Goal: Transaction & Acquisition: Purchase product/service

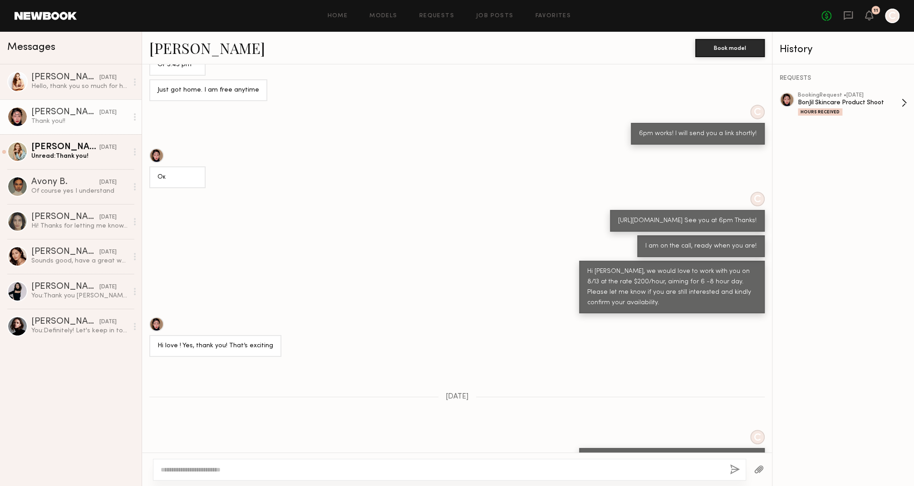
scroll to position [2209, 0]
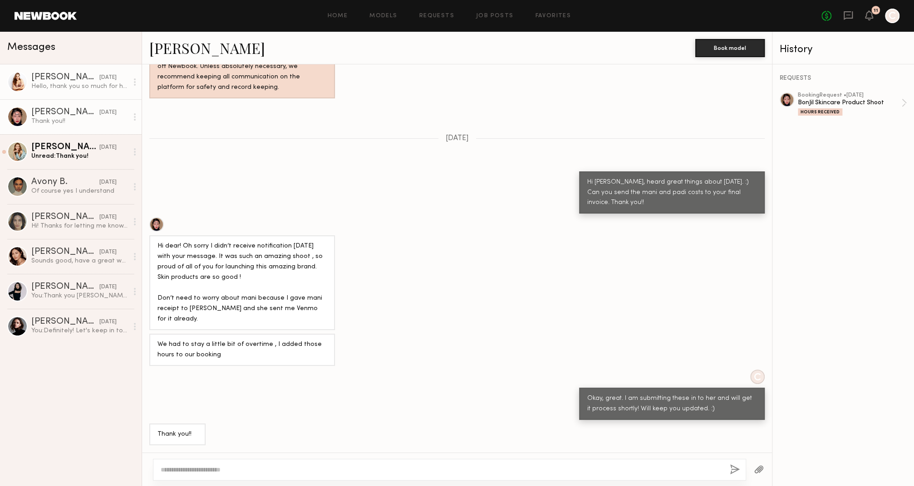
click at [54, 89] on div "Hello, thank you so much for having me! I had the best time and would love to s…" at bounding box center [79, 86] width 97 height 9
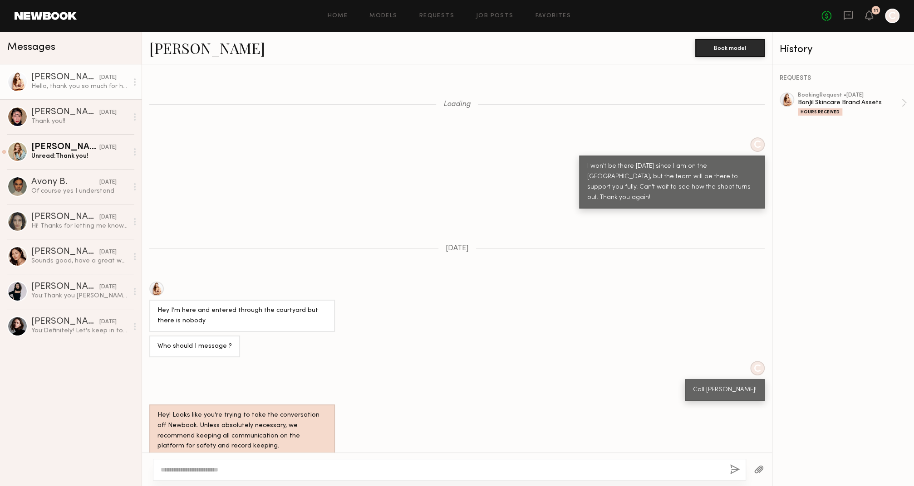
scroll to position [501, 0]
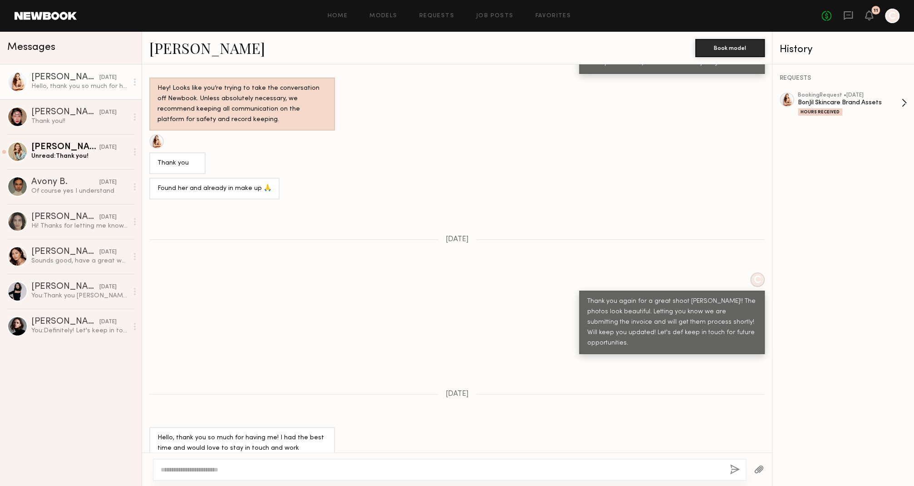
click at [815, 112] on div "Hours Received" at bounding box center [819, 111] width 44 height 7
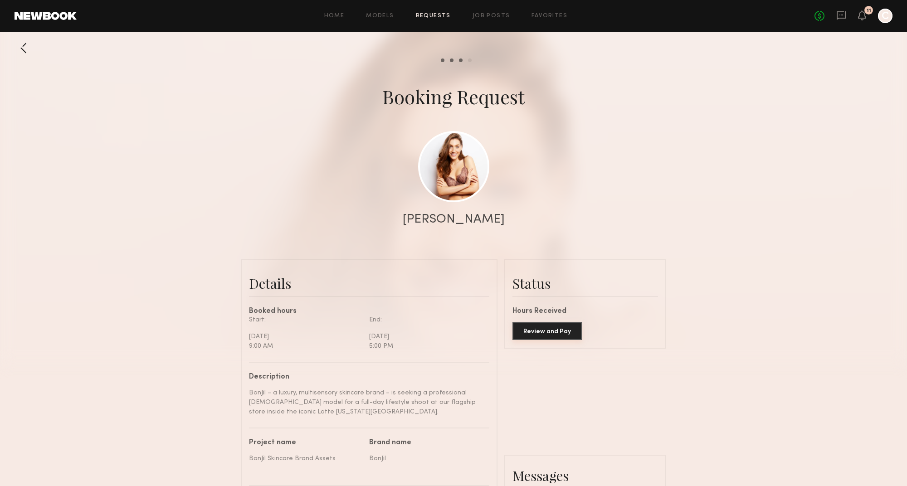
click at [535, 327] on button "Review and Pay" at bounding box center [547, 331] width 69 height 18
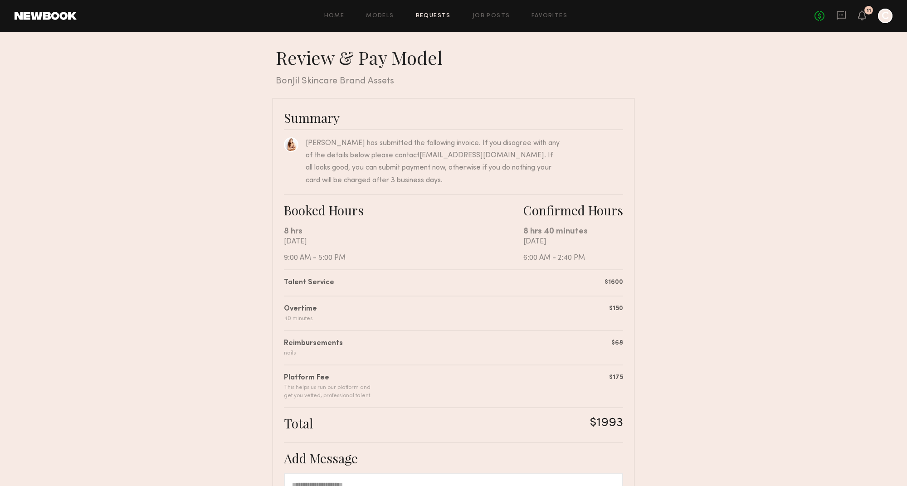
scroll to position [161, 0]
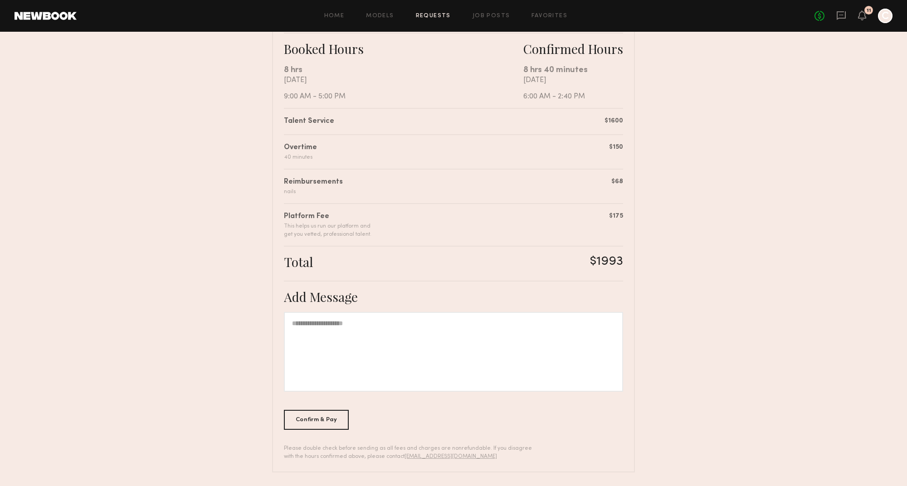
click at [387, 334] on div at bounding box center [453, 352] width 339 height 80
click at [323, 427] on div "Confirm & Pay" at bounding box center [316, 420] width 65 height 20
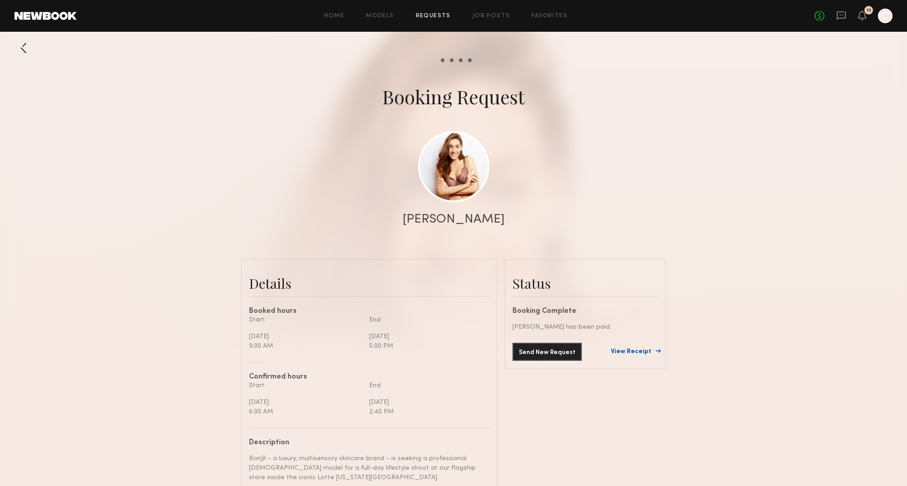
click at [624, 350] on link "View Receipt" at bounding box center [634, 352] width 47 height 6
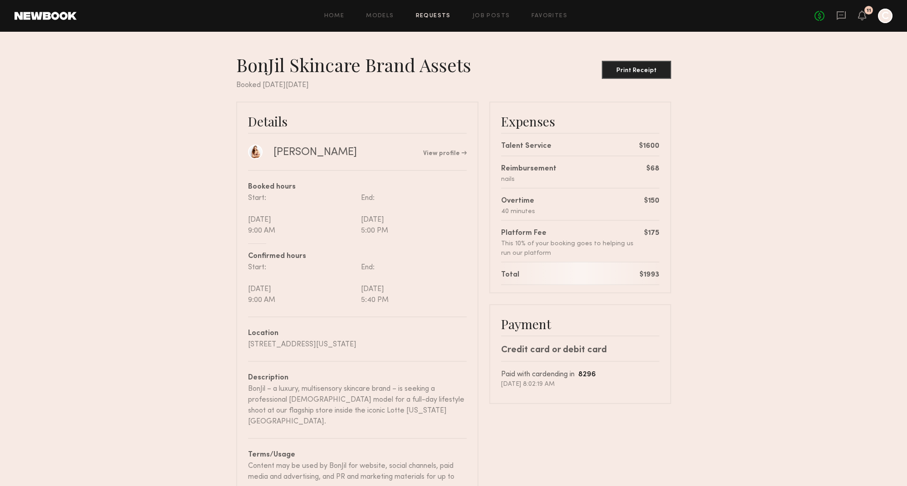
click at [847, 16] on div "No fees up to $5,000 11 C" at bounding box center [854, 16] width 78 height 15
click at [843, 16] on icon at bounding box center [841, 15] width 10 height 10
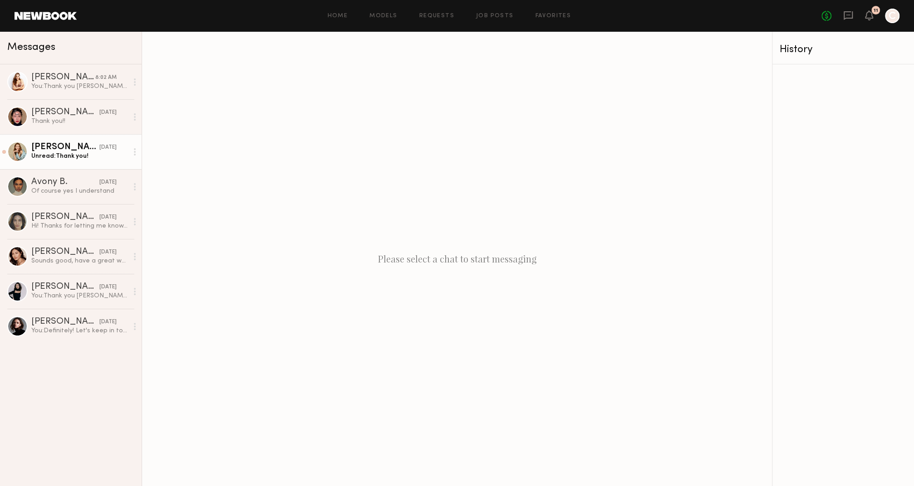
click at [52, 160] on div "Unread: Thank you!" at bounding box center [79, 156] width 97 height 9
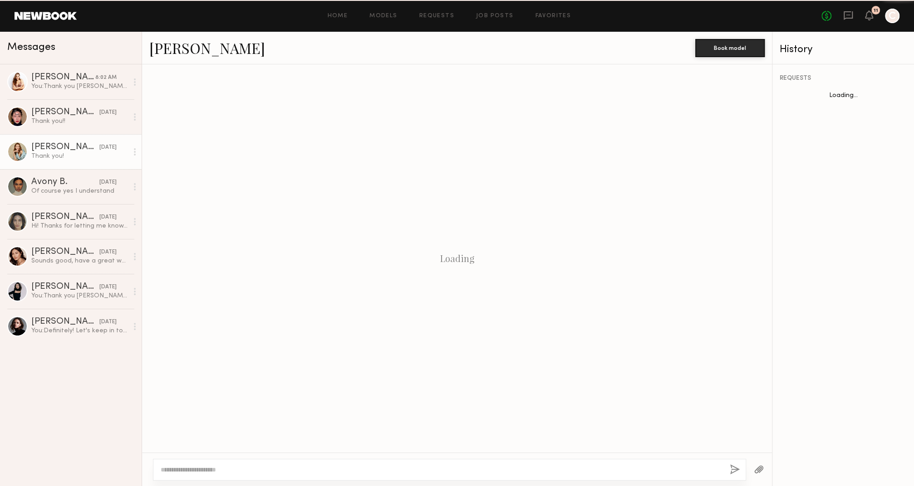
scroll to position [510, 0]
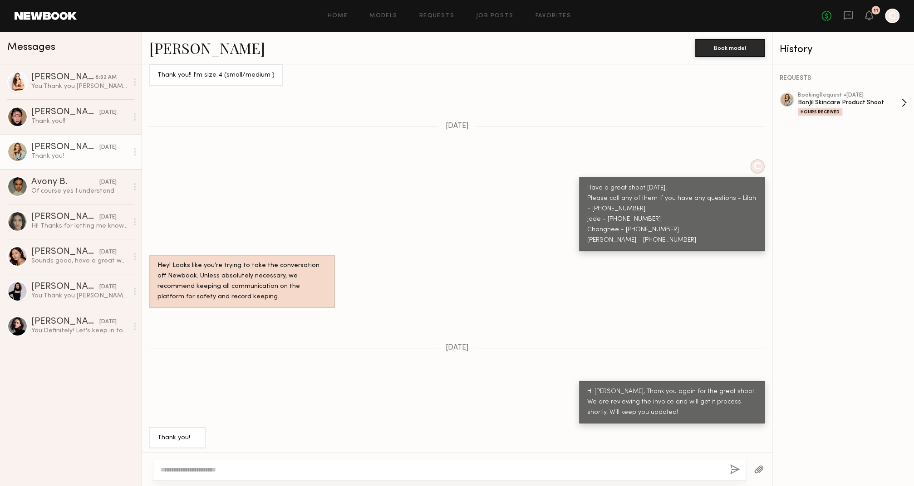
click at [818, 112] on div "Hours Received" at bounding box center [819, 111] width 44 height 7
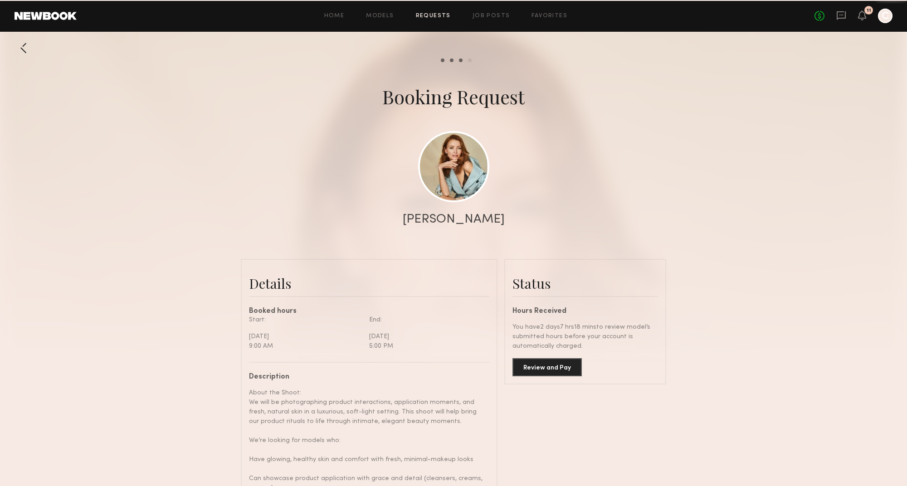
scroll to position [741, 0]
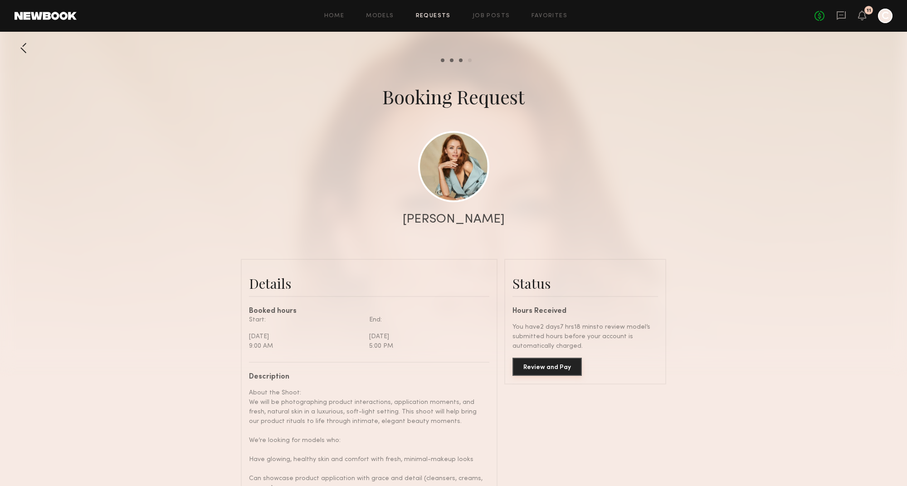
click at [549, 373] on button "Review and Pay" at bounding box center [547, 367] width 69 height 18
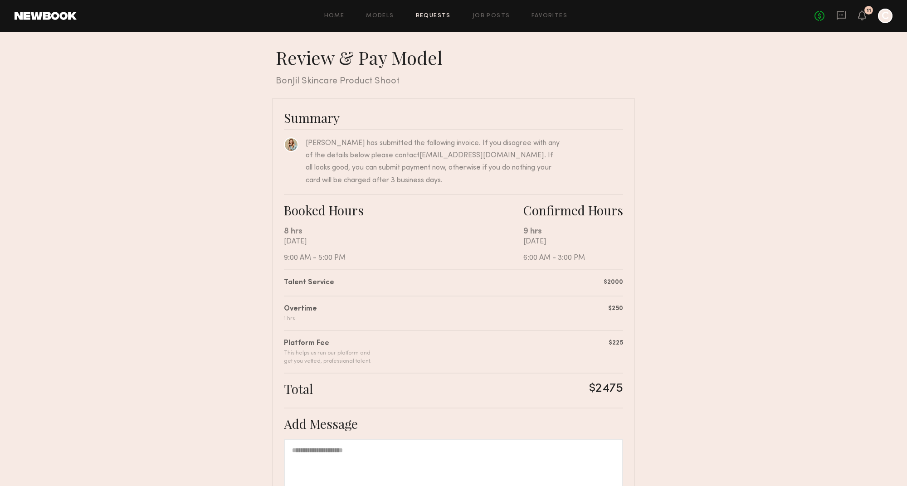
scroll to position [92, 0]
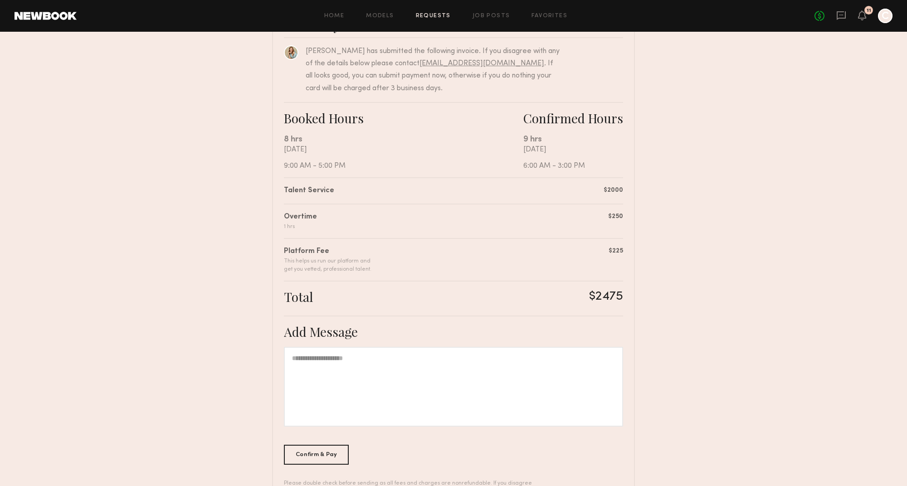
click at [388, 367] on div at bounding box center [453, 387] width 339 height 80
click at [333, 445] on div "Confirm & Pay" at bounding box center [316, 455] width 65 height 20
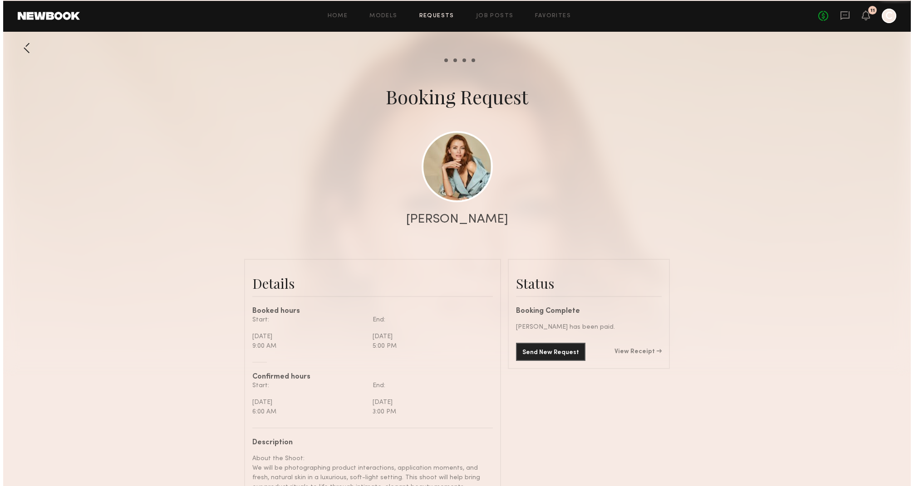
scroll to position [853, 0]
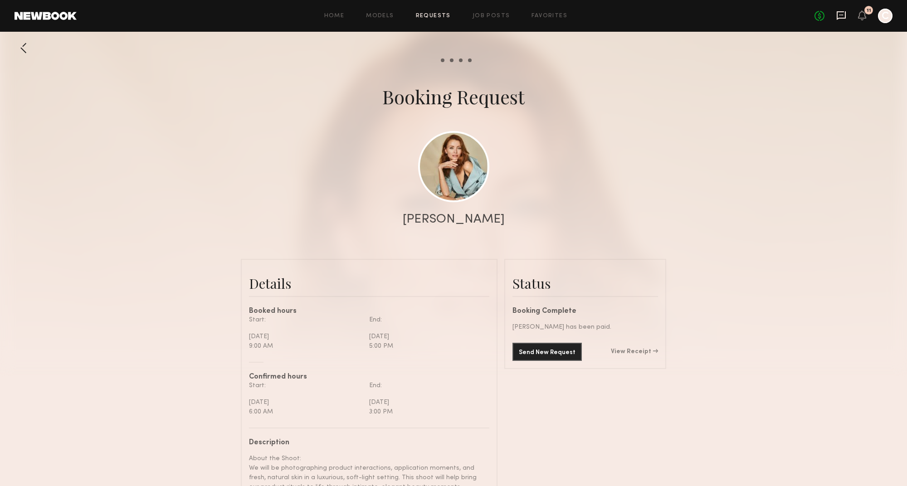
click at [839, 12] on icon at bounding box center [841, 15] width 10 height 10
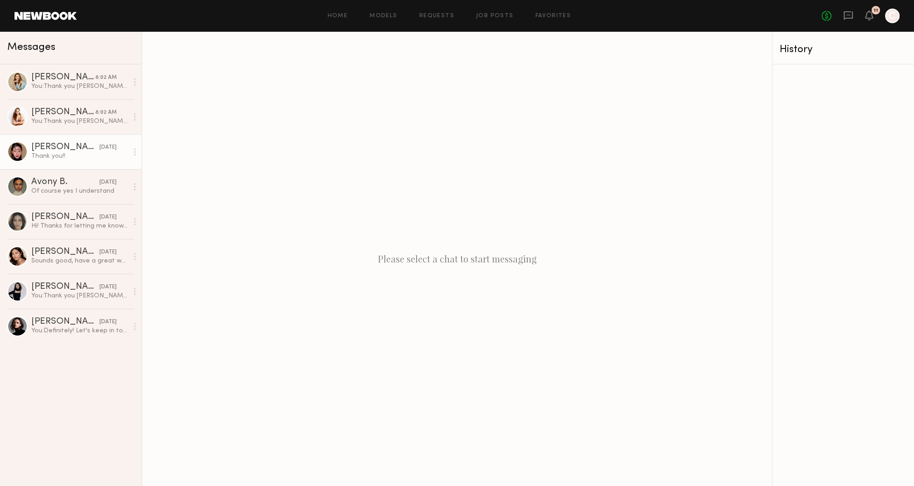
click at [61, 162] on link "[PERSON_NAME] [DATE] Thank you!!" at bounding box center [71, 151] width 142 height 35
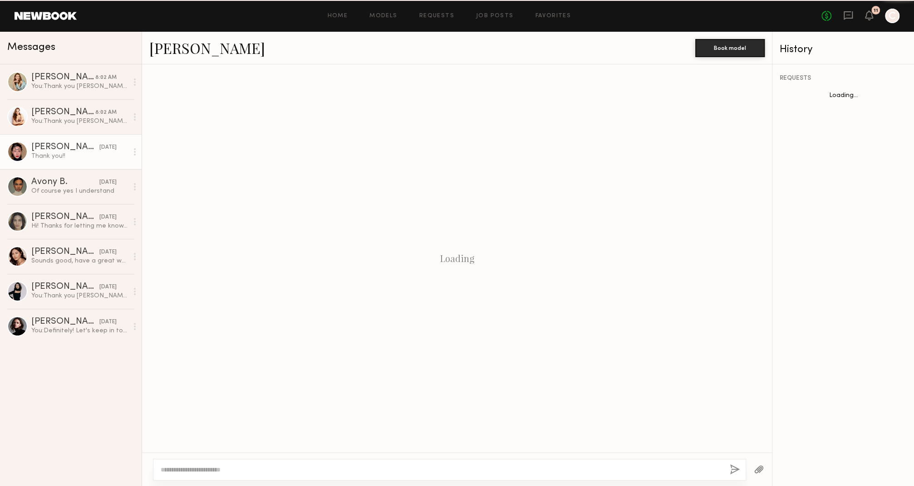
scroll to position [537, 0]
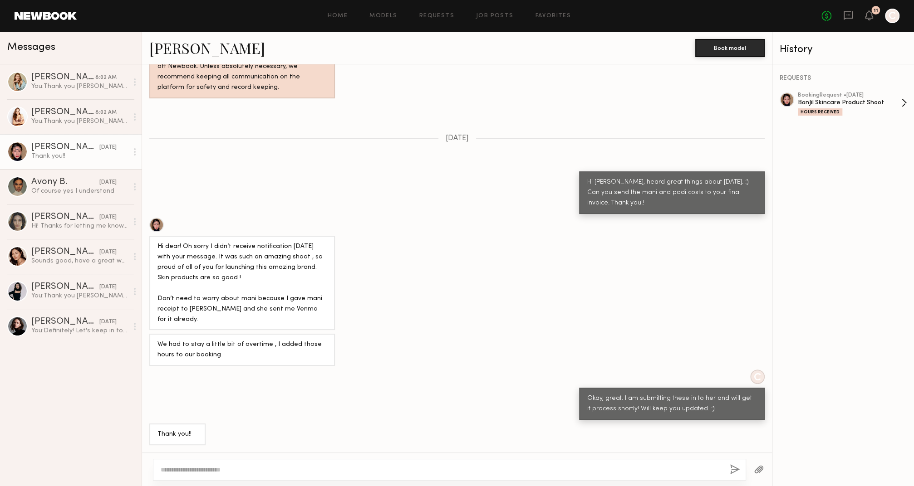
click at [810, 109] on div "Hours Received" at bounding box center [819, 111] width 44 height 7
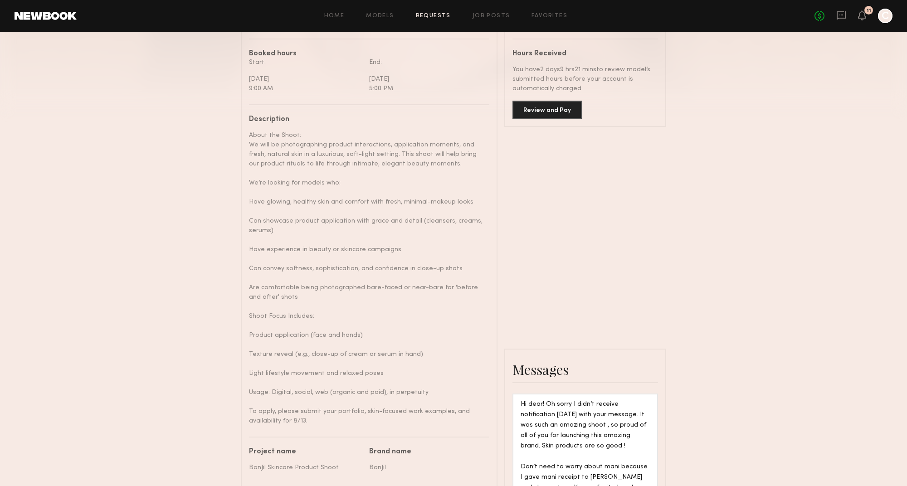
scroll to position [164, 0]
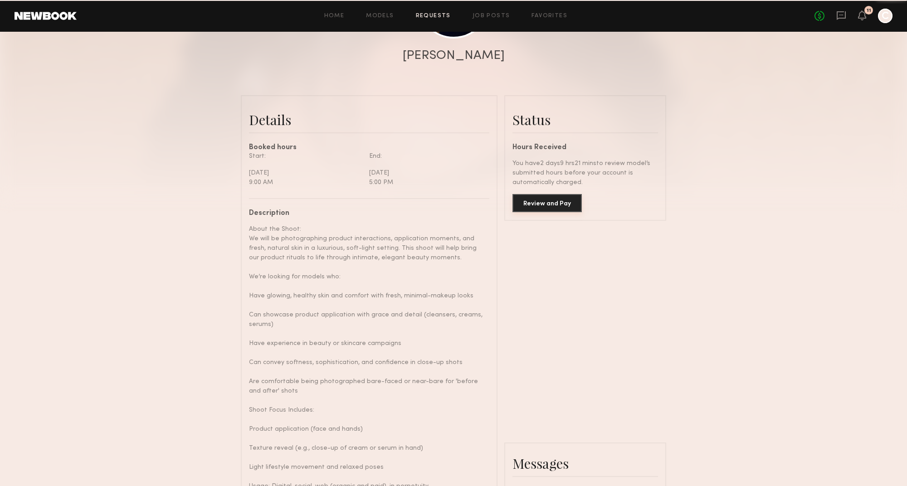
click at [567, 200] on button "Review and Pay" at bounding box center [547, 203] width 69 height 18
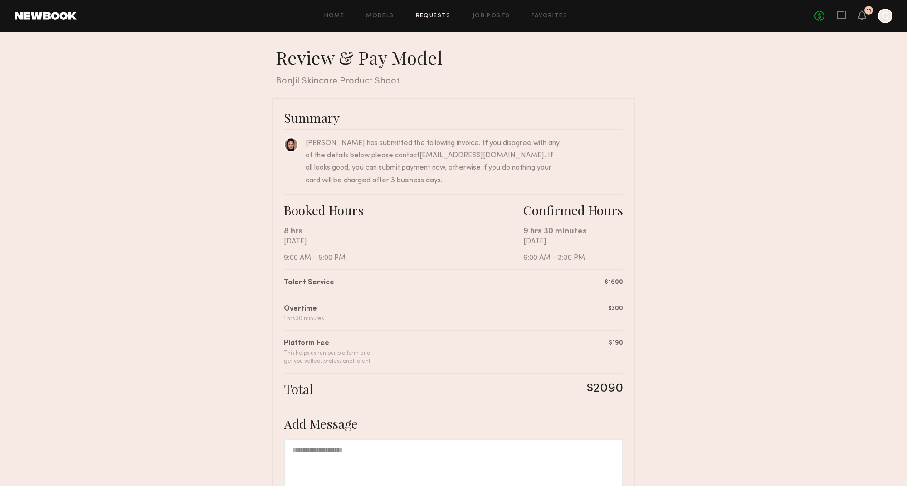
scroll to position [34, 0]
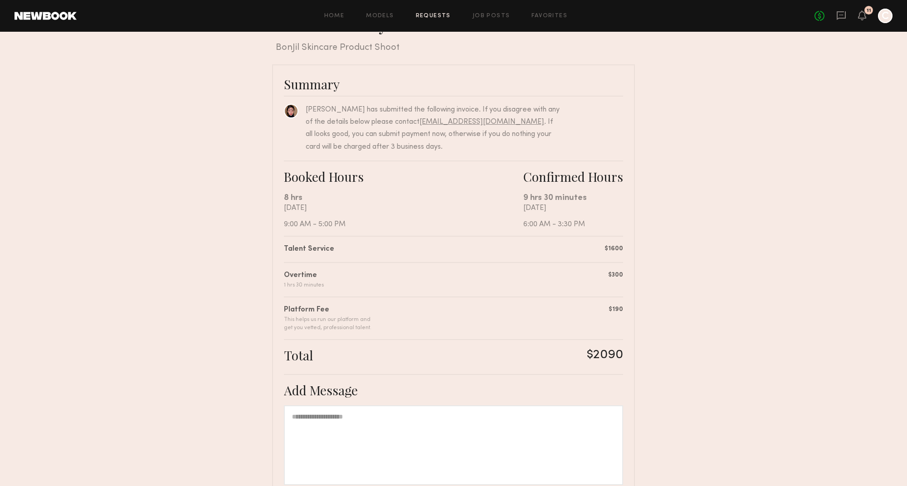
click at [359, 422] on div at bounding box center [453, 446] width 339 height 80
drag, startPoint x: 357, startPoint y: 419, endPoint x: 325, endPoint y: 417, distance: 32.2
click at [325, 417] on div "**********" at bounding box center [453, 446] width 339 height 80
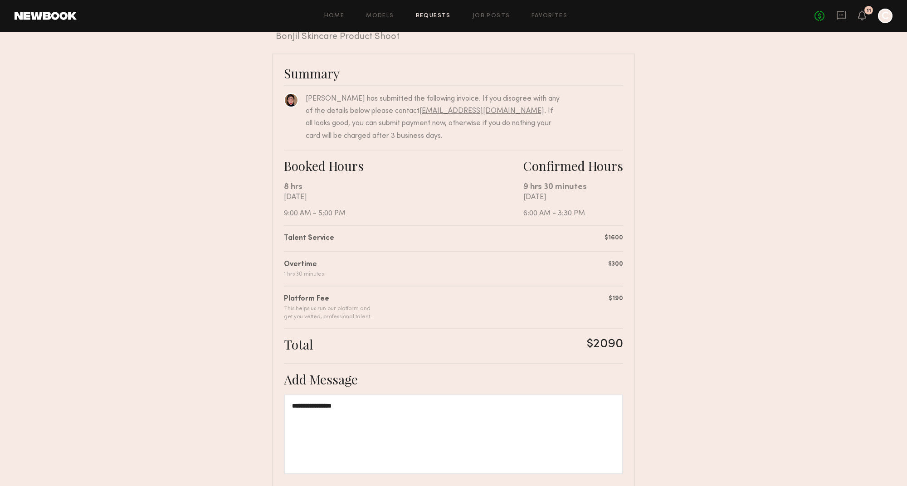
scroll to position [127, 0]
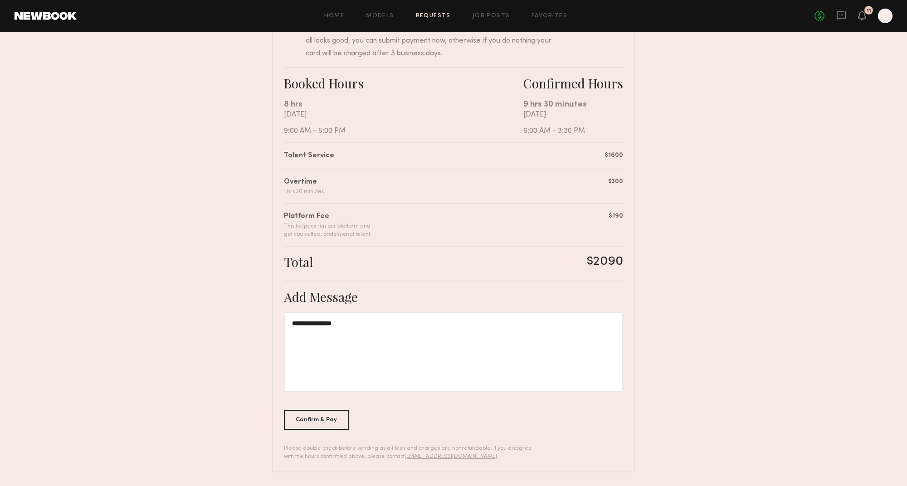
click at [327, 416] on div "Confirm & Pay" at bounding box center [316, 420] width 65 height 20
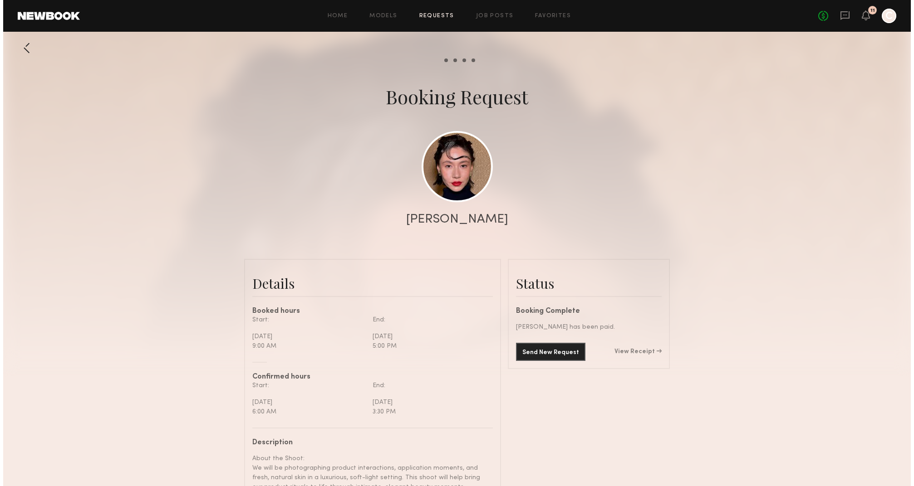
scroll to position [2605, 0]
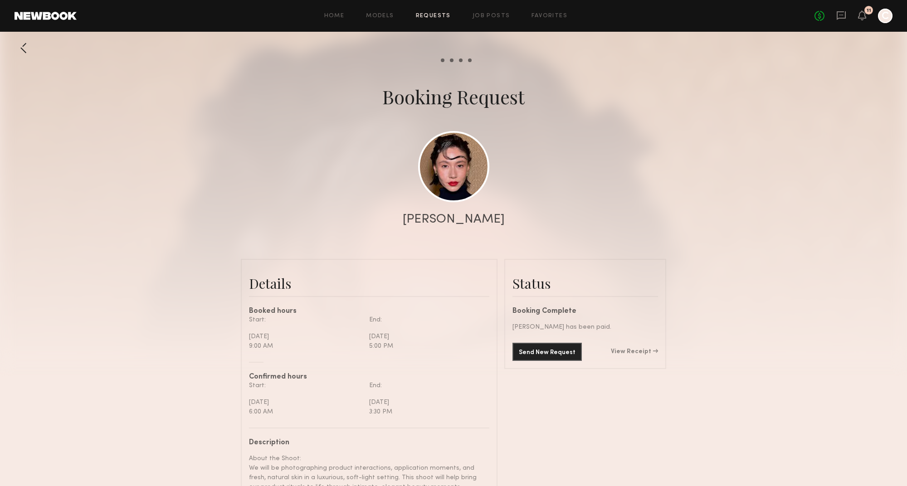
click at [844, 9] on div "No fees up to $5,000 11 C" at bounding box center [854, 16] width 78 height 15
click at [843, 15] on icon at bounding box center [842, 15] width 4 height 1
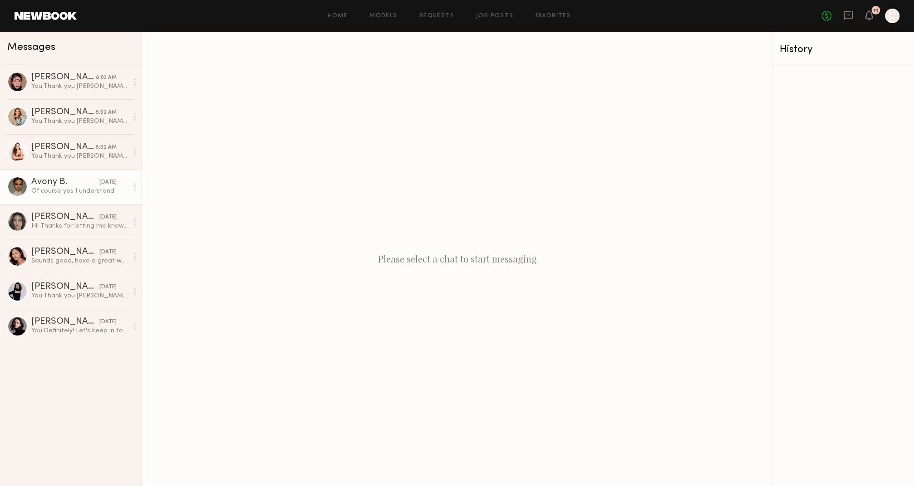
click at [73, 192] on div "Of course yes I understand" at bounding box center [79, 191] width 97 height 9
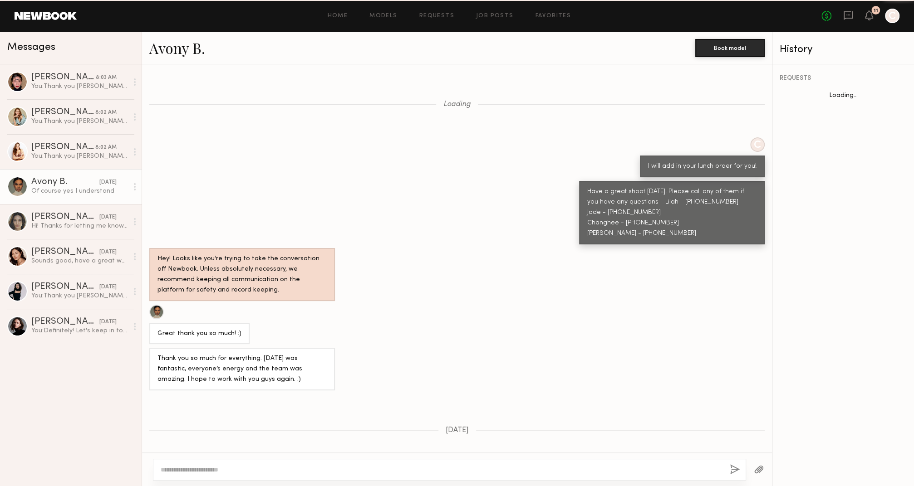
scroll to position [260, 0]
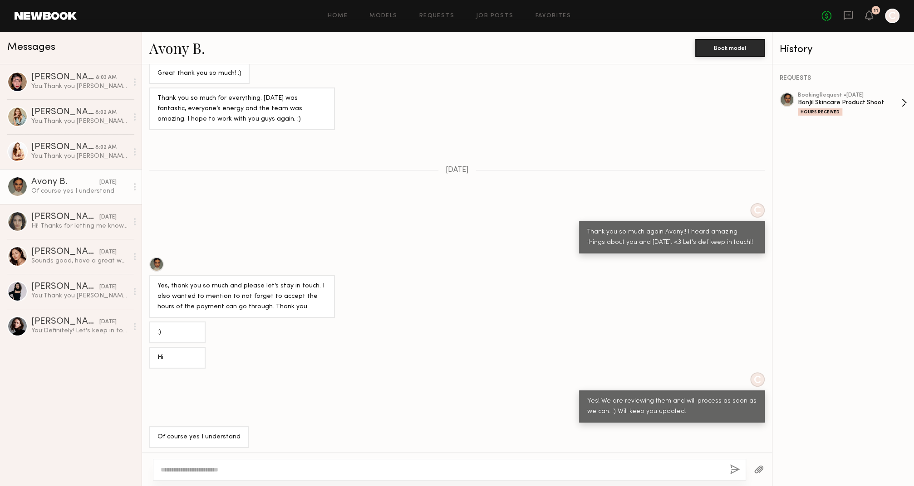
click at [819, 108] on div "Hours Received" at bounding box center [819, 111] width 44 height 7
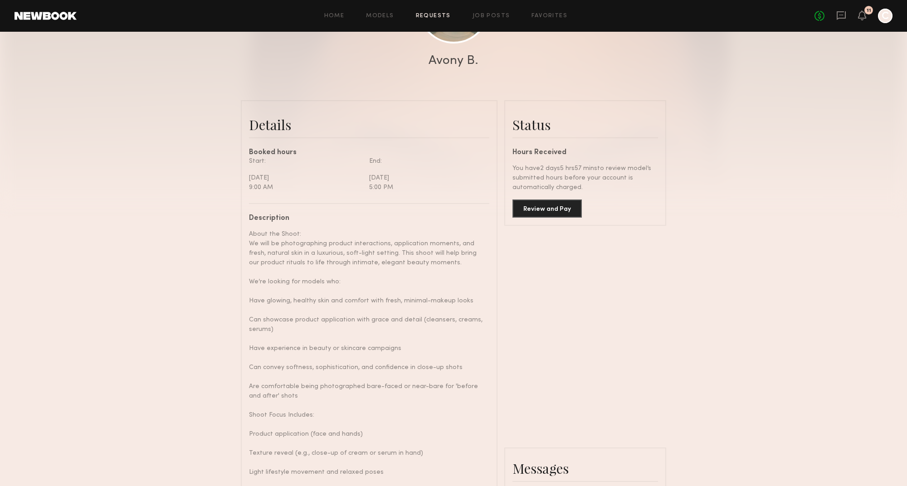
scroll to position [112, 0]
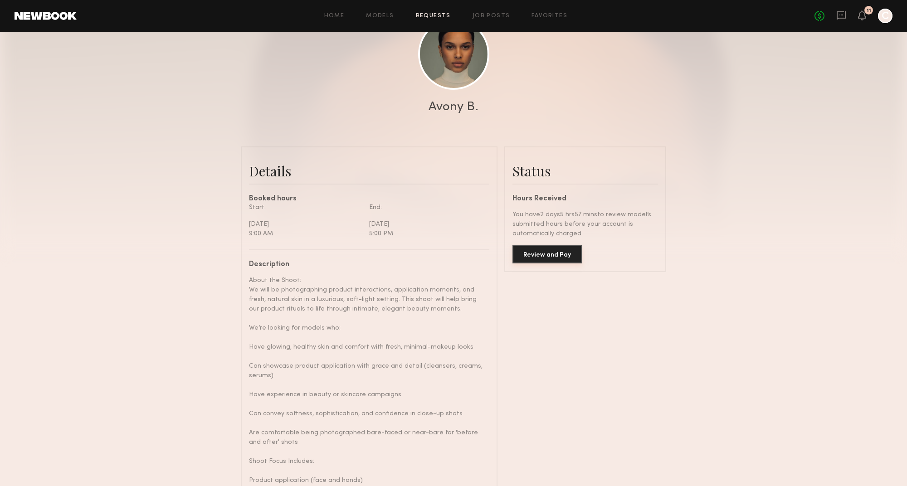
click at [557, 252] on button "Review and Pay" at bounding box center [547, 254] width 69 height 18
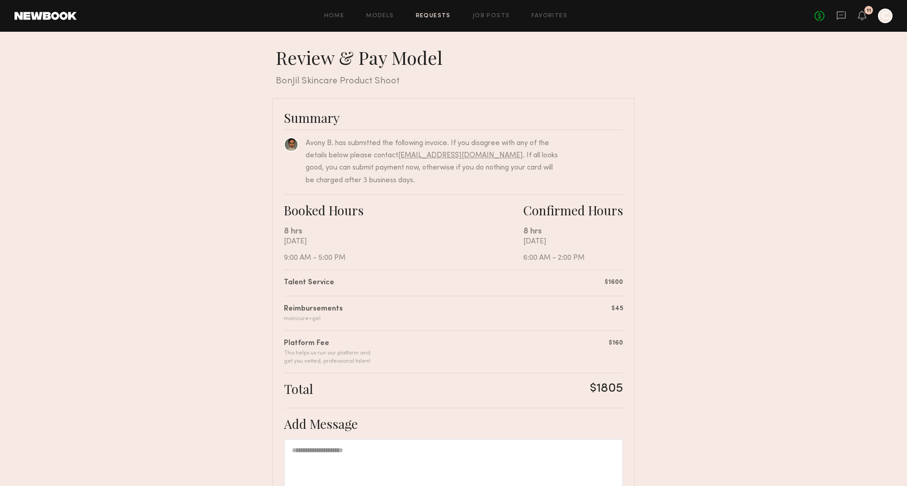
scroll to position [34, 0]
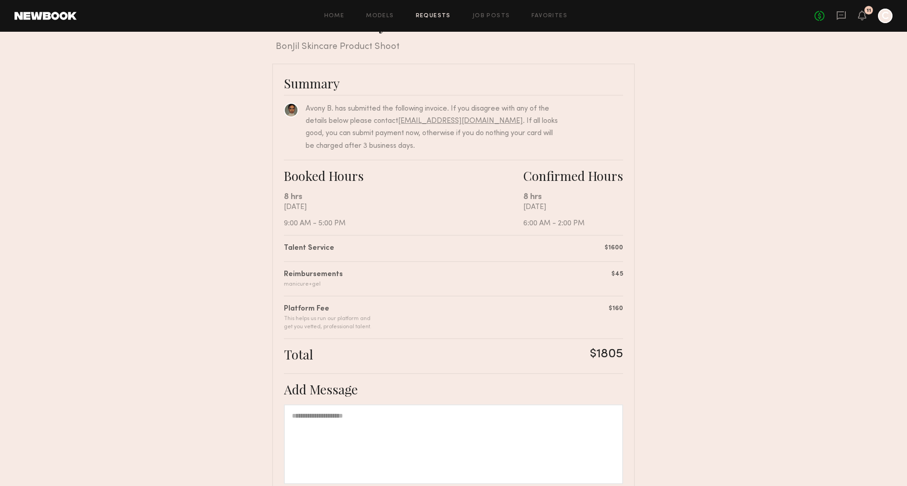
click at [336, 430] on div at bounding box center [453, 445] width 339 height 80
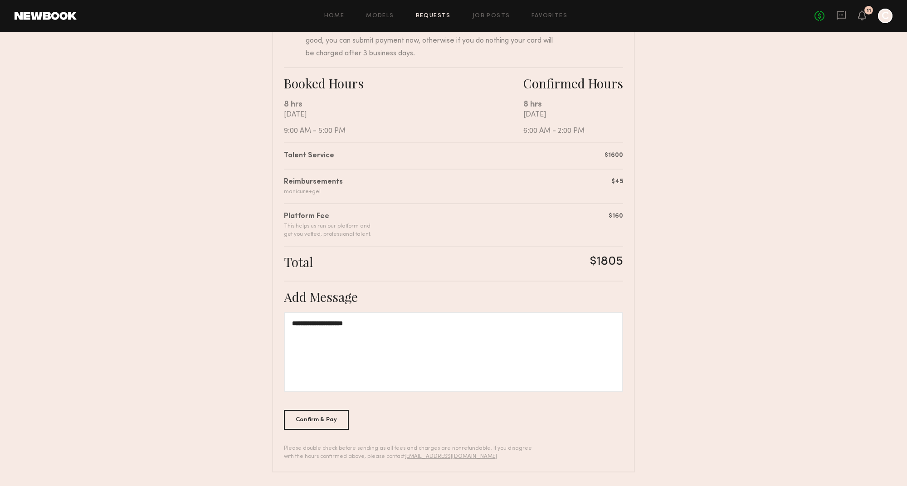
click at [312, 418] on div "Confirm & Pay" at bounding box center [316, 420] width 65 height 20
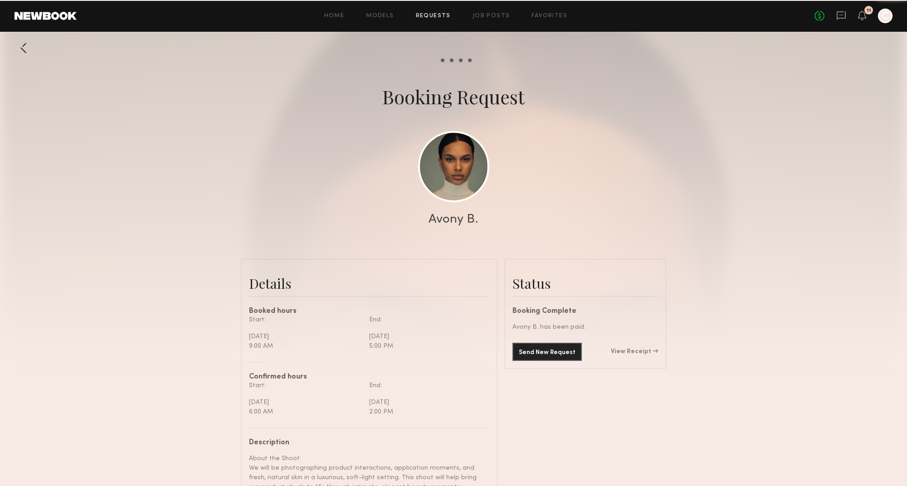
scroll to position [3077, 0]
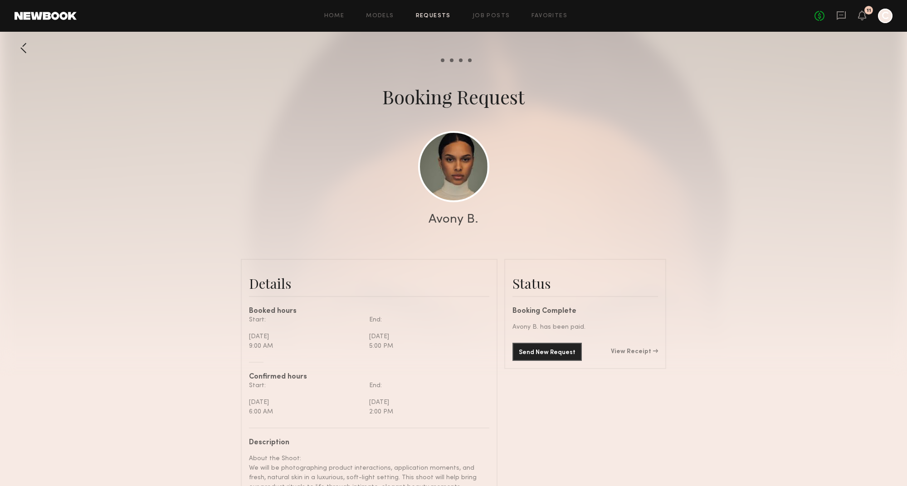
click at [867, 11] on div "11" at bounding box center [869, 10] width 5 height 5
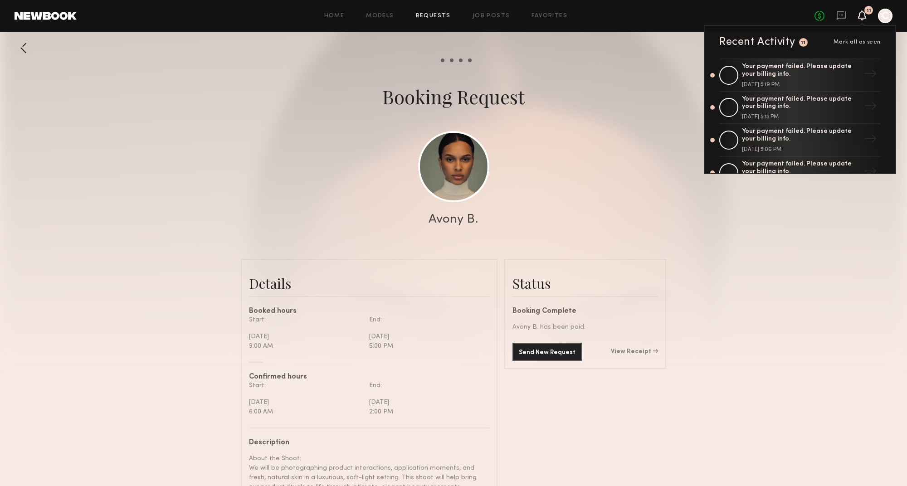
click at [861, 16] on icon at bounding box center [862, 15] width 7 height 6
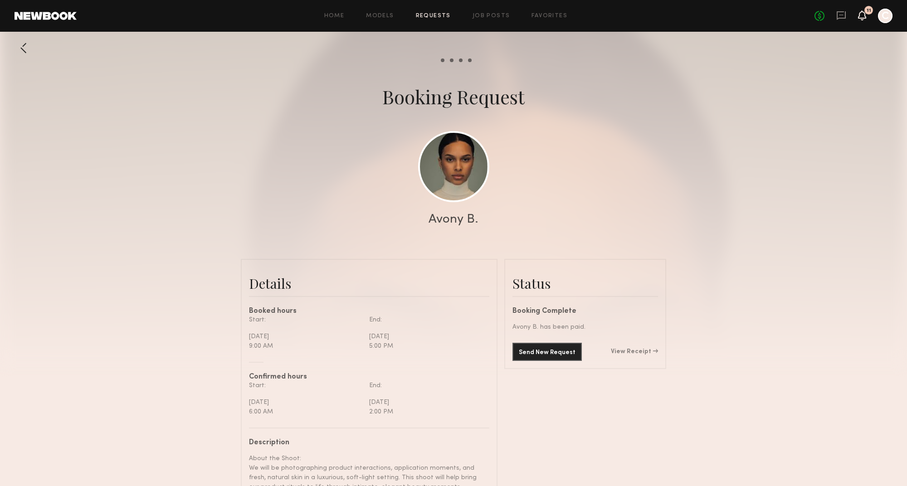
click at [860, 17] on icon at bounding box center [862, 15] width 7 height 6
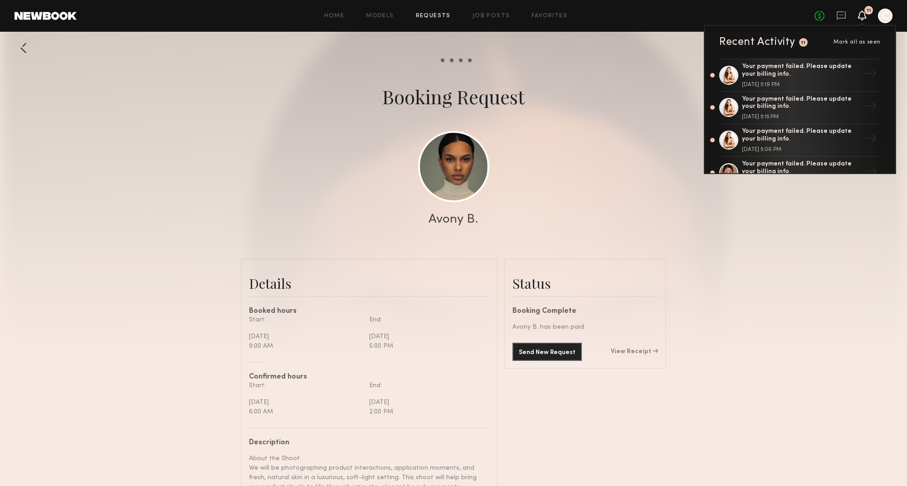
click at [30, 21] on header "Home Models Requests Job Posts Favorites Sign Out No fees up to $5,000 11 Recen…" at bounding box center [453, 16] width 907 height 32
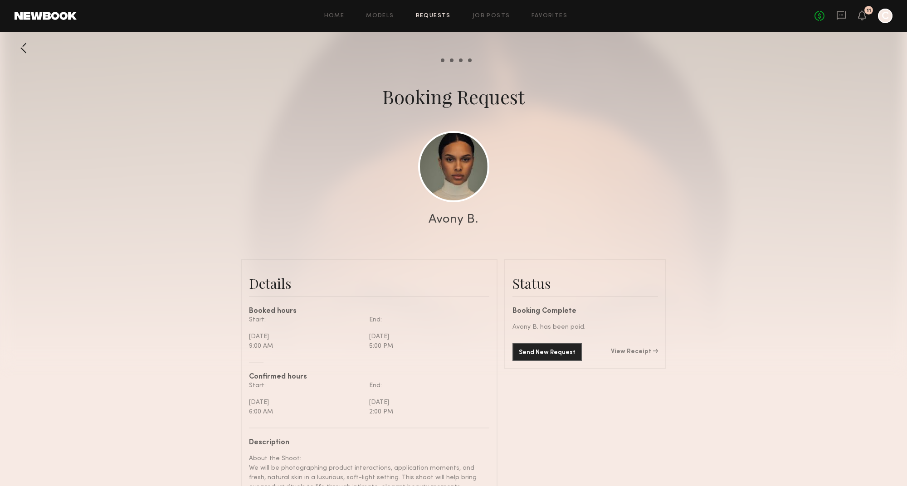
click at [50, 15] on link at bounding box center [46, 16] width 62 height 8
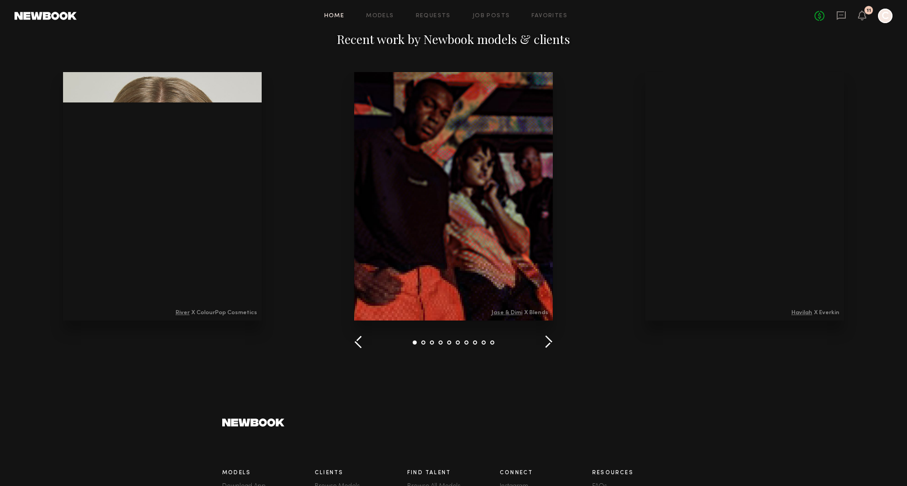
scroll to position [1082, 0]
